Goal: Information Seeking & Learning: Learn about a topic

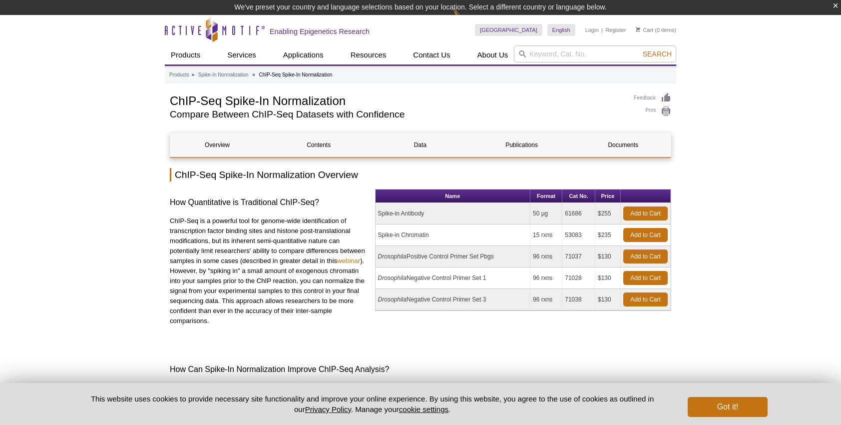
drag, startPoint x: 154, startPoint y: 138, endPoint x: 148, endPoint y: 132, distance: 8.8
click at [744, 402] on button "Got it!" at bounding box center [728, 407] width 80 height 20
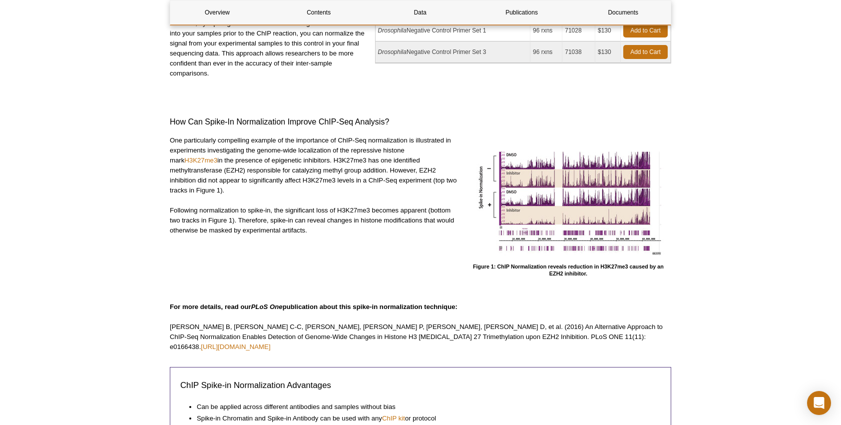
scroll to position [233, 0]
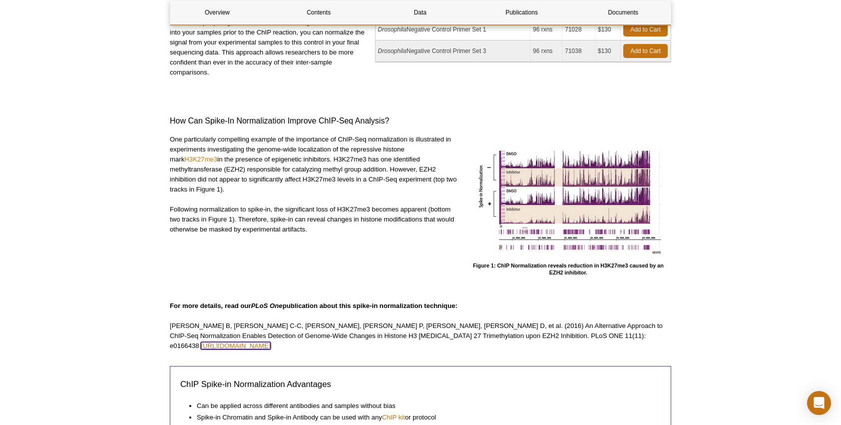
click at [270, 342] on link "[URL][DOMAIN_NAME]" at bounding box center [235, 345] width 69 height 7
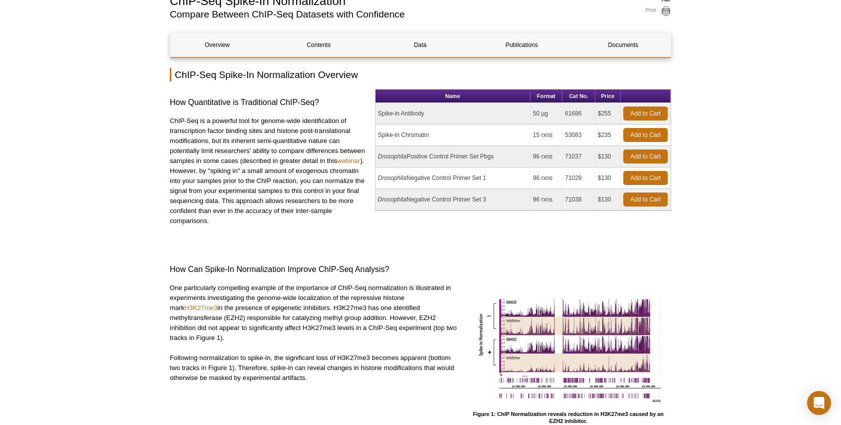
scroll to position [66, 0]
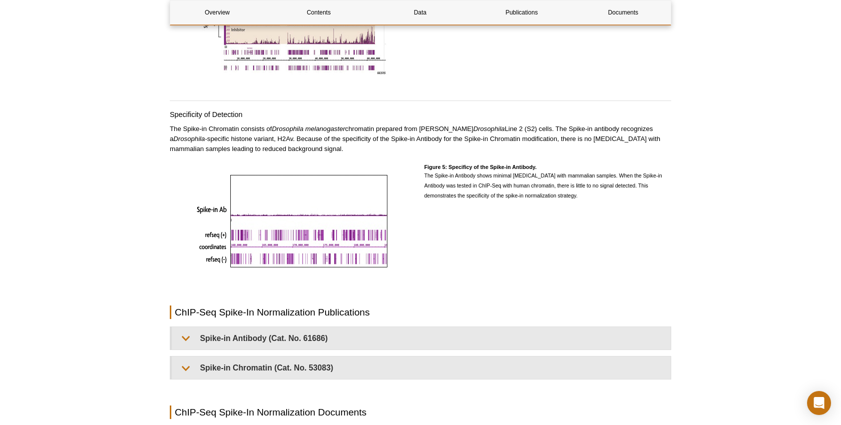
scroll to position [1998, 0]
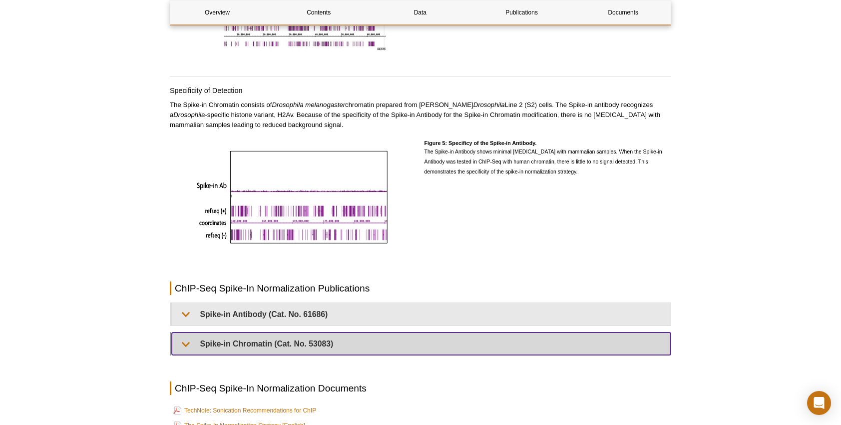
click at [184, 339] on summary "Spike-in Chromatin (Cat. No. 53083)" at bounding box center [421, 343] width 499 height 22
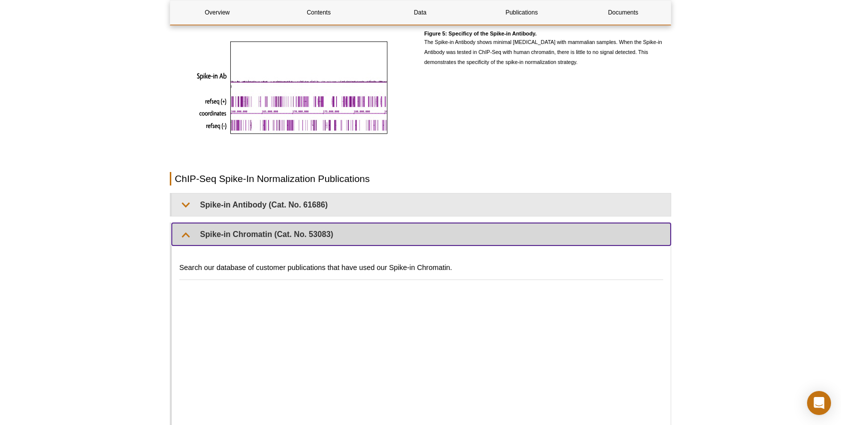
scroll to position [2131, 0]
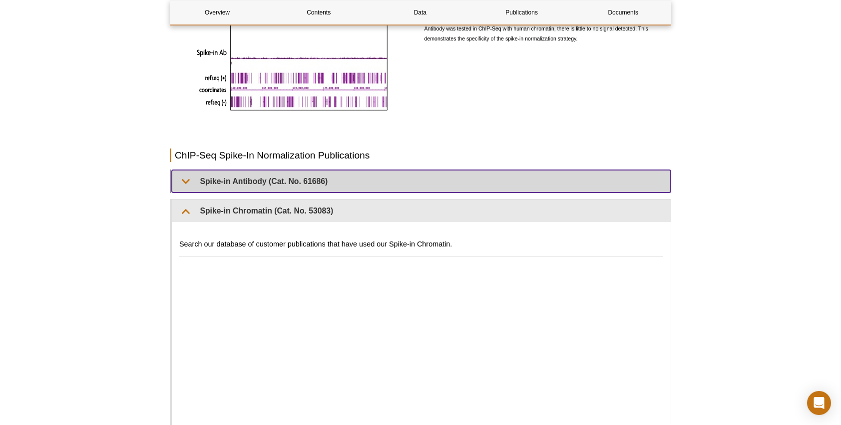
click at [188, 170] on summary "Spike-in Antibody (Cat. No. 61686)" at bounding box center [421, 181] width 499 height 22
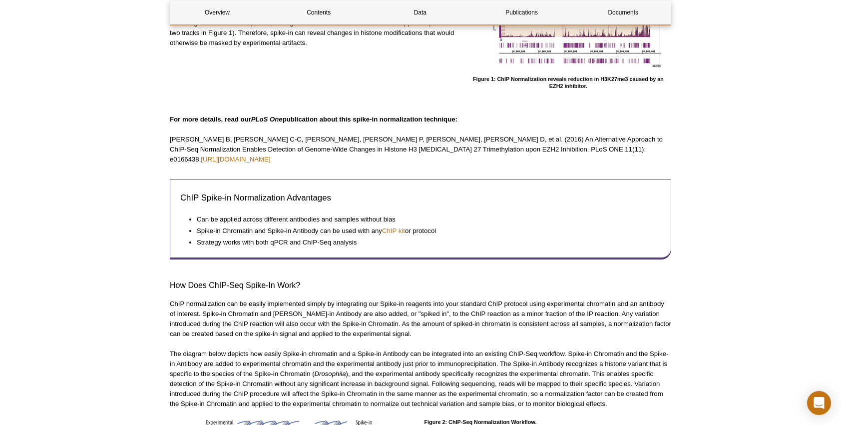
scroll to position [400, 0]
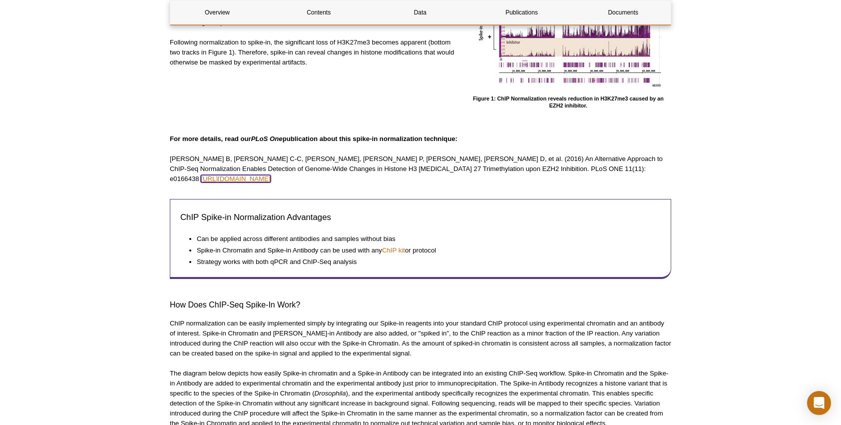
click at [270, 175] on link "[URL][DOMAIN_NAME]" at bounding box center [235, 178] width 69 height 7
